Goal: Task Accomplishment & Management: Manage account settings

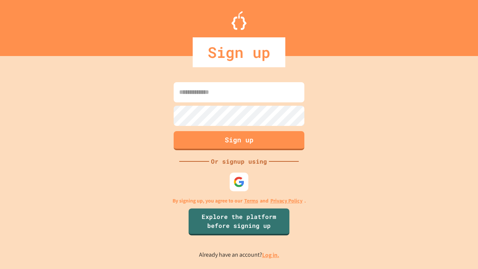
click at [271, 255] on link "Log in." at bounding box center [270, 255] width 17 height 8
